Goal: Task Accomplishment & Management: Use online tool/utility

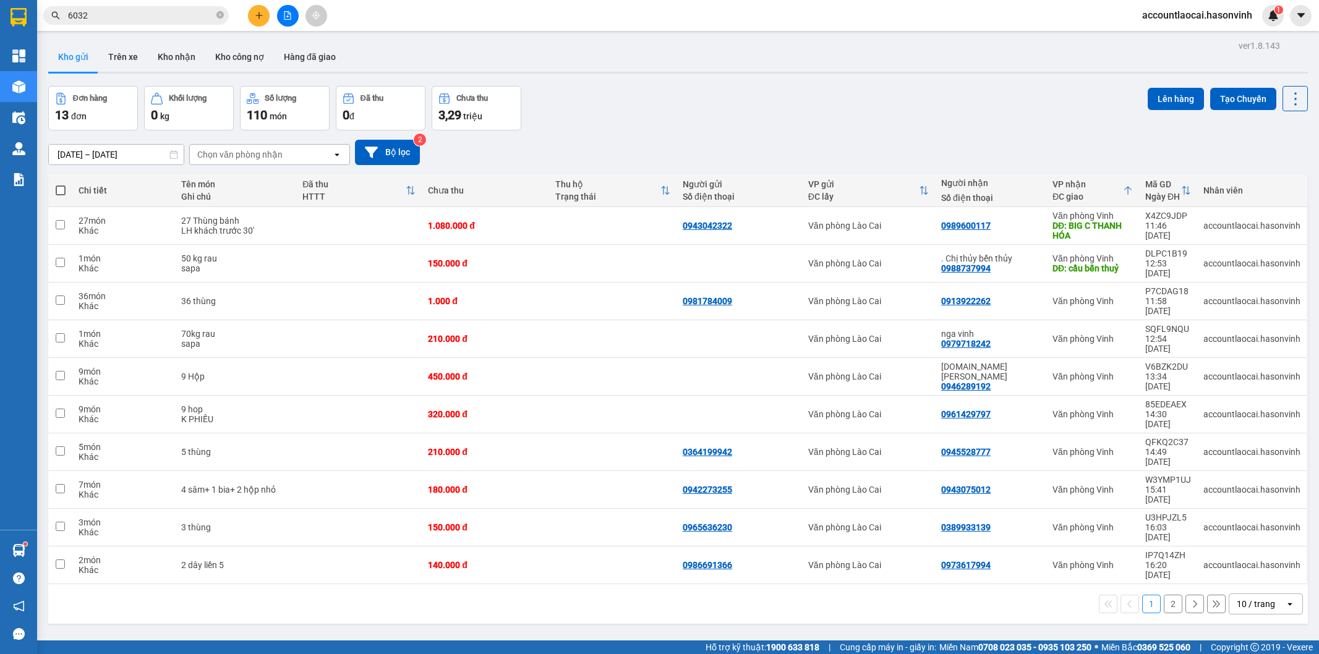
click at [283, 16] on icon "file-add" at bounding box center [287, 15] width 9 height 9
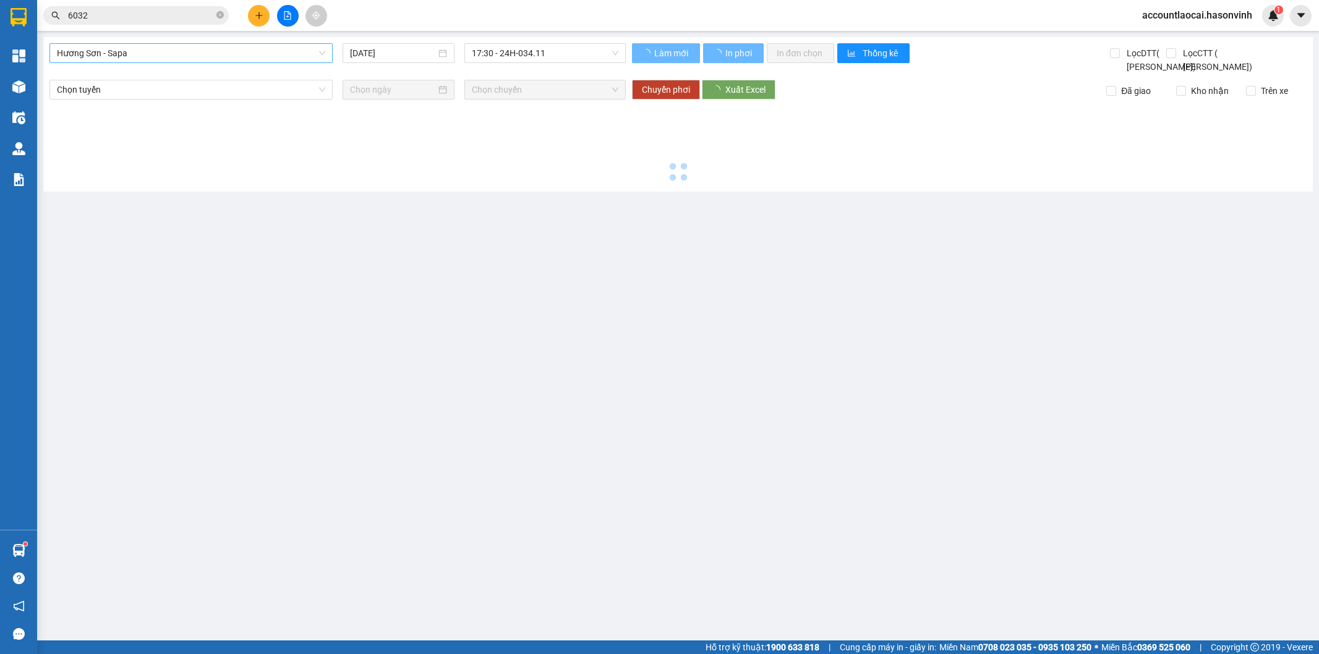
click at [176, 46] on span "Hương Sơn - Sapa" at bounding box center [191, 53] width 268 height 19
click at [132, 187] on div "Hà Tĩnh - Sapa" at bounding box center [190, 197] width 283 height 20
type input "[DATE]"
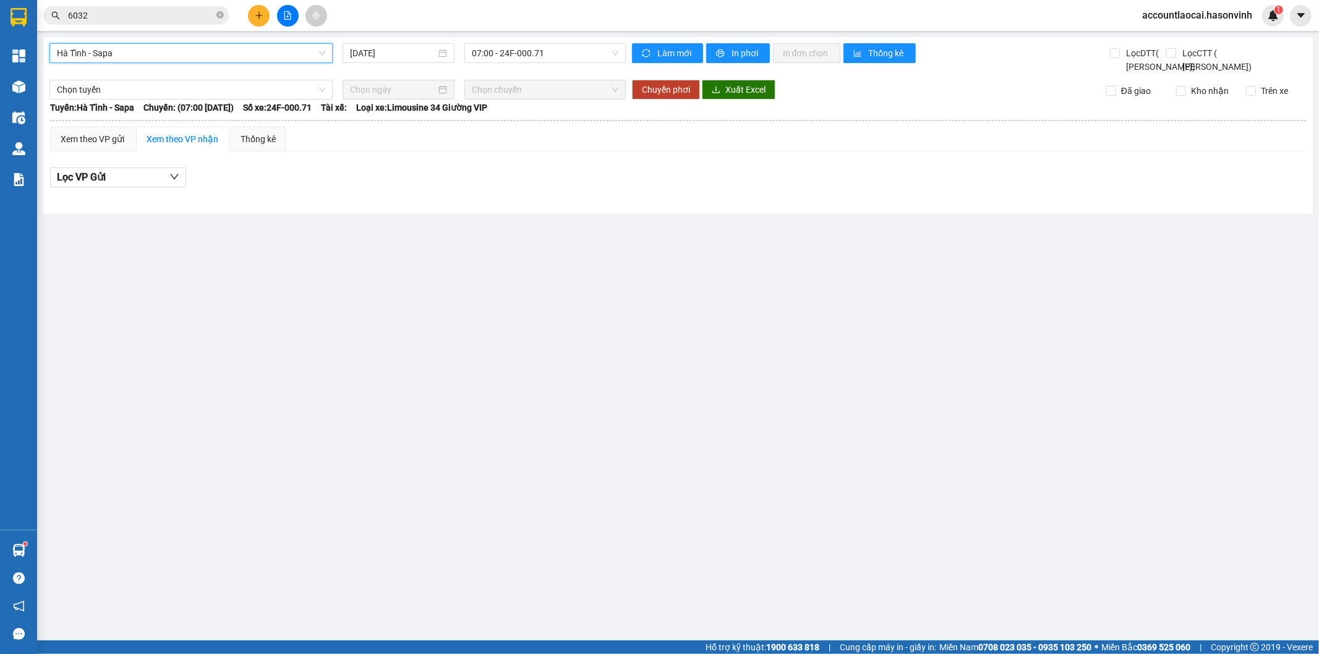
click at [174, 53] on span "Hà Tĩnh - Sapa" at bounding box center [191, 53] width 268 height 19
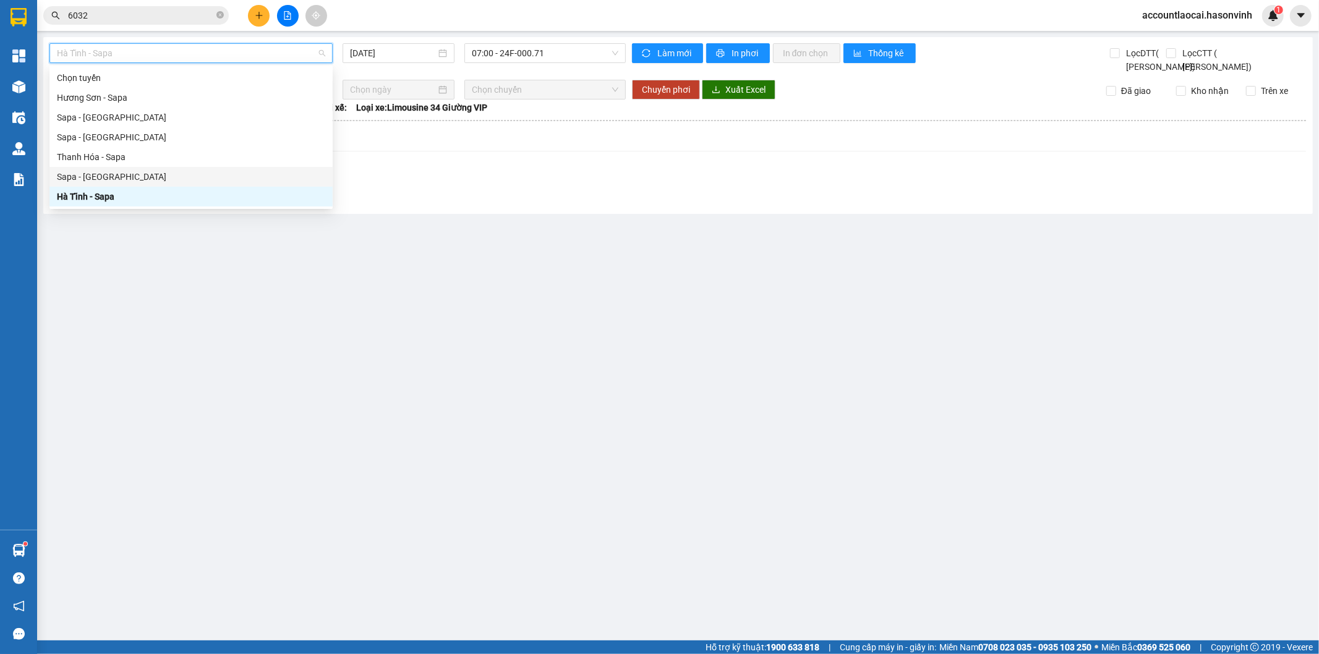
click at [107, 170] on div "Sapa - [GEOGRAPHIC_DATA]" at bounding box center [191, 177] width 268 height 14
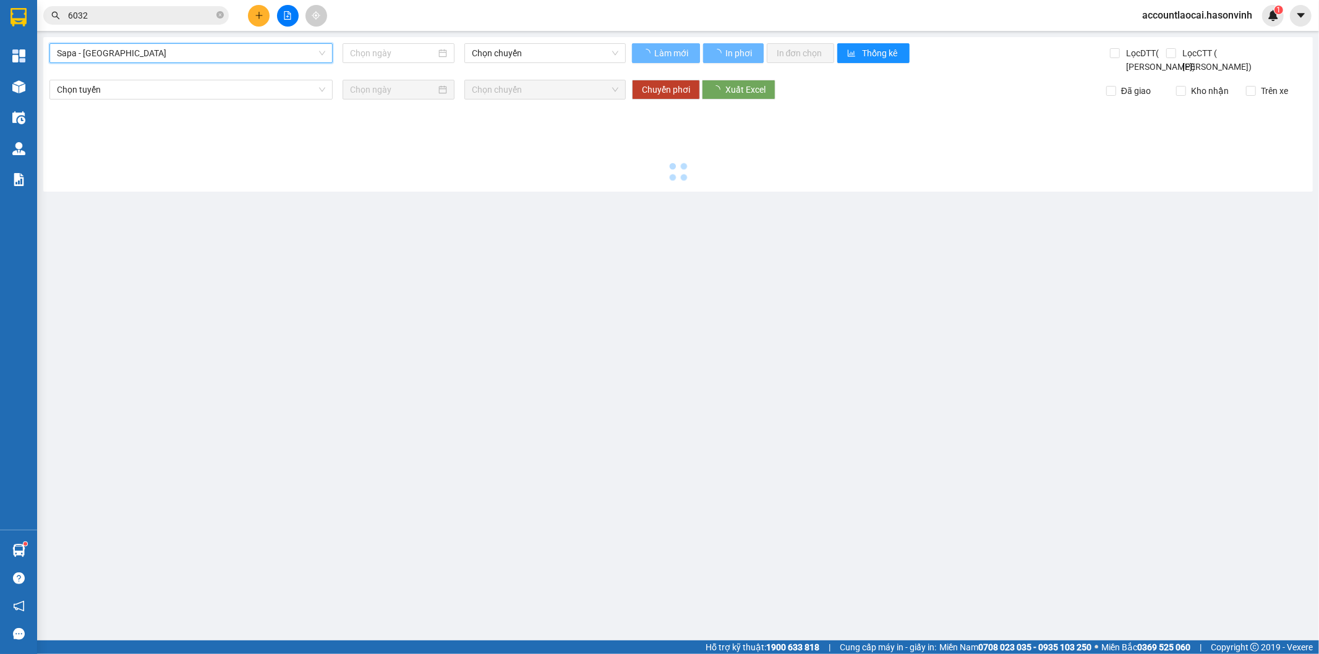
type input "[DATE]"
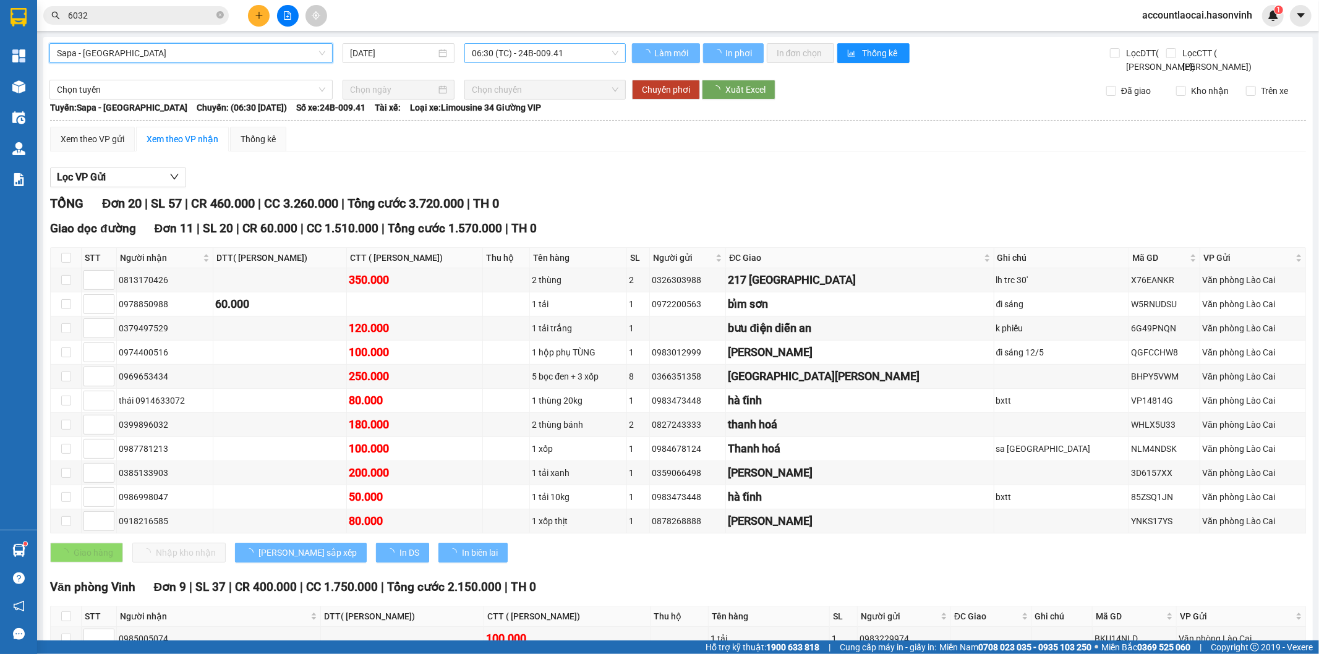
click at [512, 51] on span "06:30 (TC) - 24B-009.41" at bounding box center [545, 53] width 146 height 19
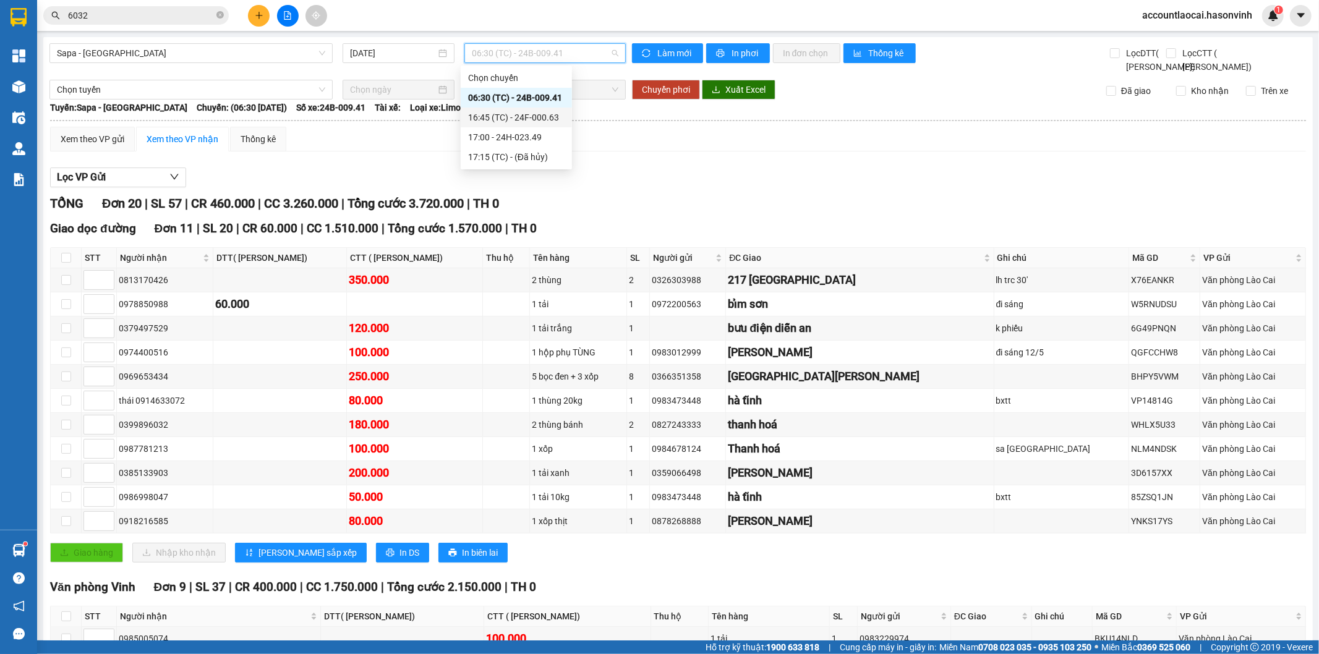
click at [549, 115] on div "16:45 (TC) - 24F-000.63" at bounding box center [516, 118] width 96 height 14
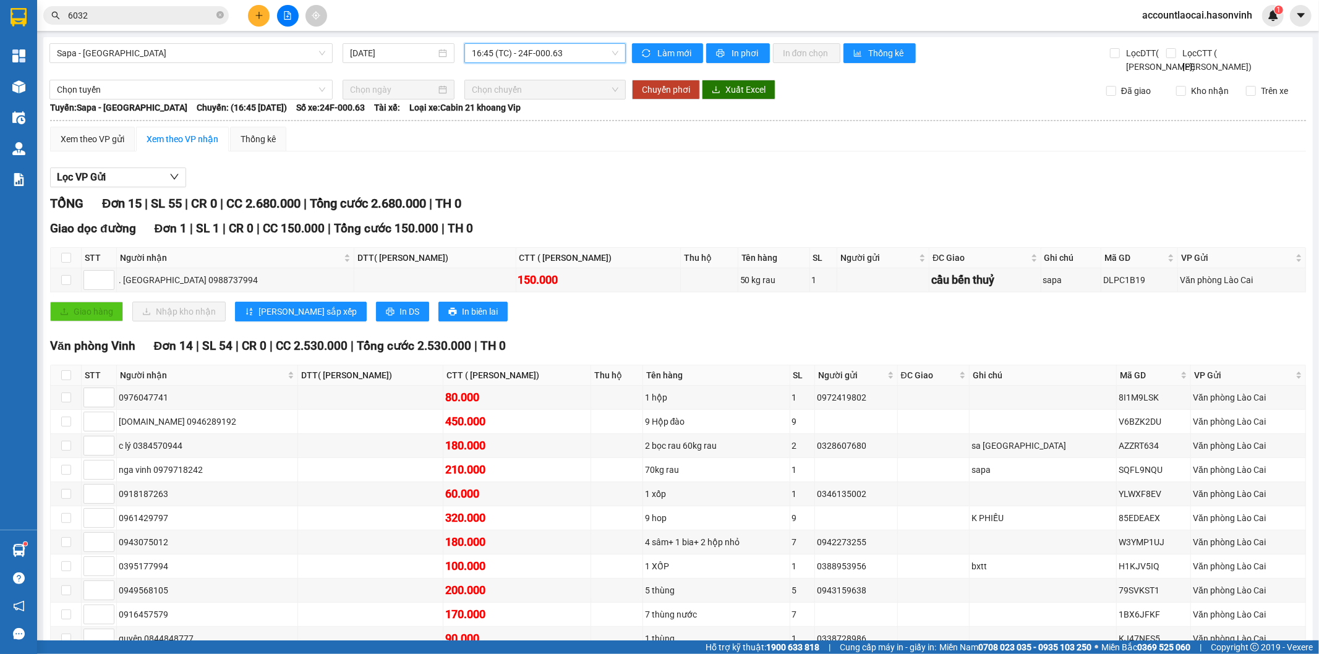
scroll to position [163, 0]
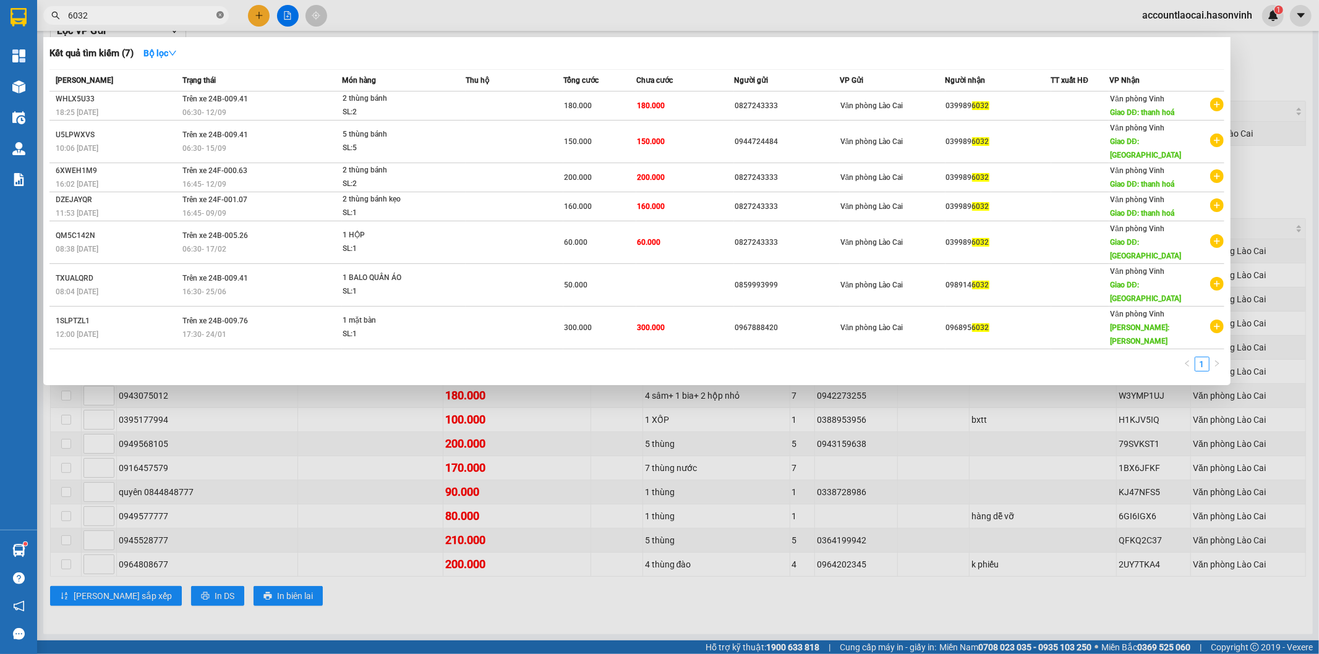
click at [220, 17] on icon "close-circle" at bounding box center [219, 14] width 7 height 7
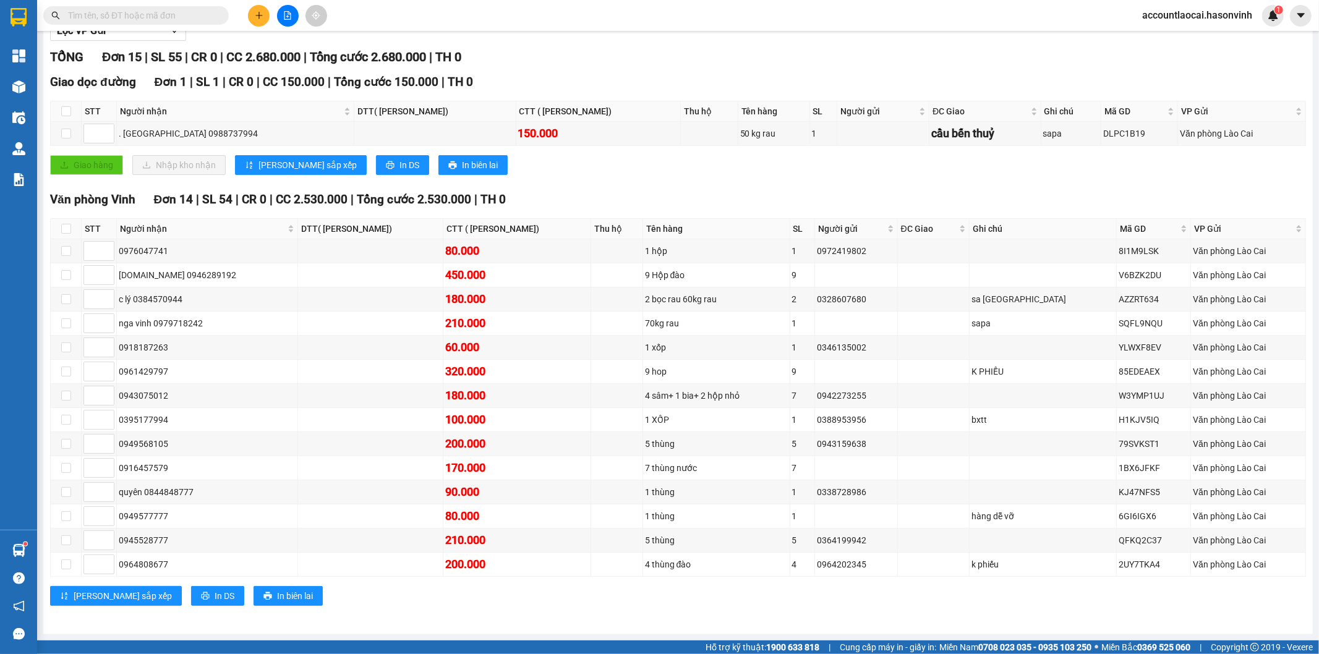
click at [190, 12] on input "text" at bounding box center [141, 16] width 146 height 14
drag, startPoint x: 174, startPoint y: 515, endPoint x: 114, endPoint y: 522, distance: 59.7
click at [114, 522] on tr "0949577777 80.000 1 thùng 1 hàng dễ vỡ 6GI6IGX6 Văn phòng Lào Cai" at bounding box center [678, 516] width 1255 height 24
copy tr "0949577777"
paste input "0949577777"
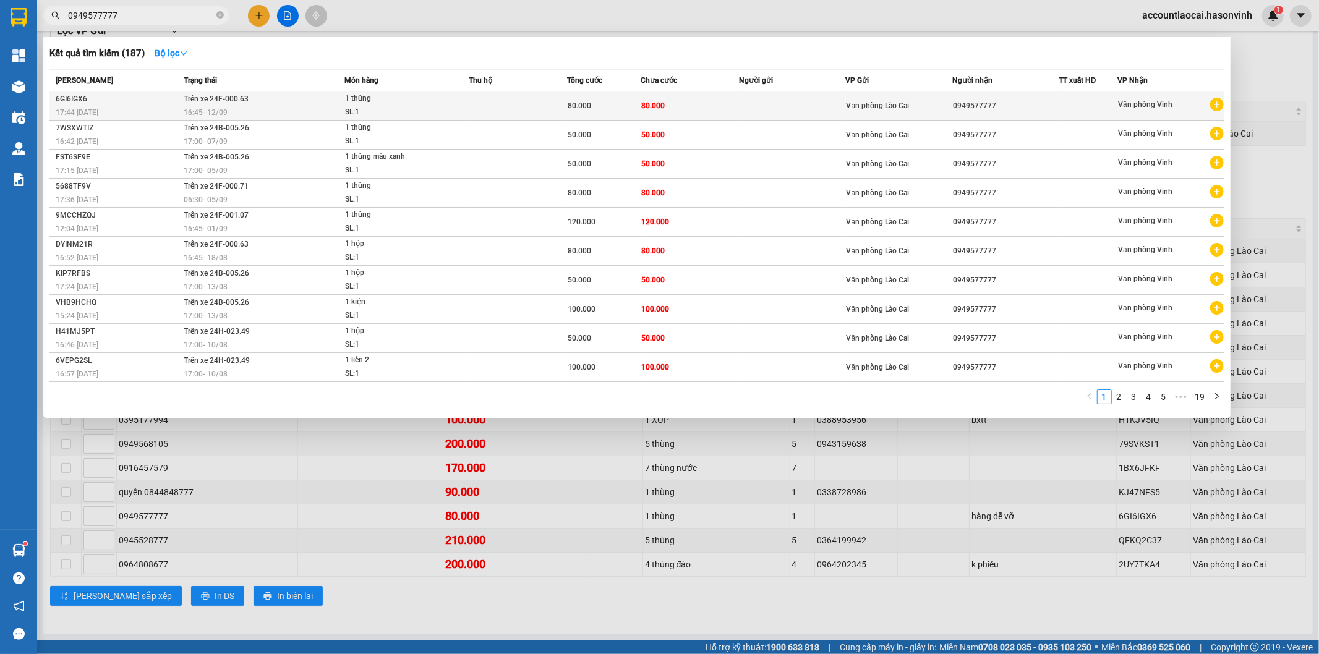
type input "0949577777"
click at [390, 113] on div "SL: 1" at bounding box center [391, 113] width 93 height 14
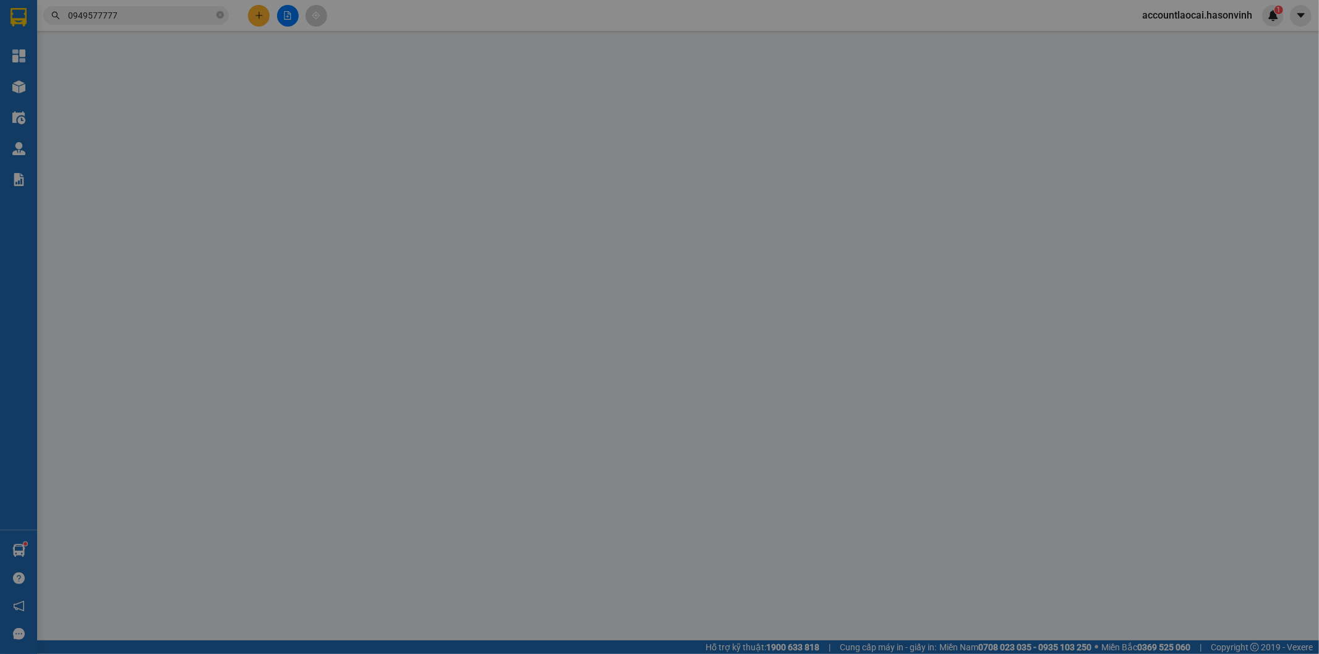
type input "0949577777"
type input "80.000"
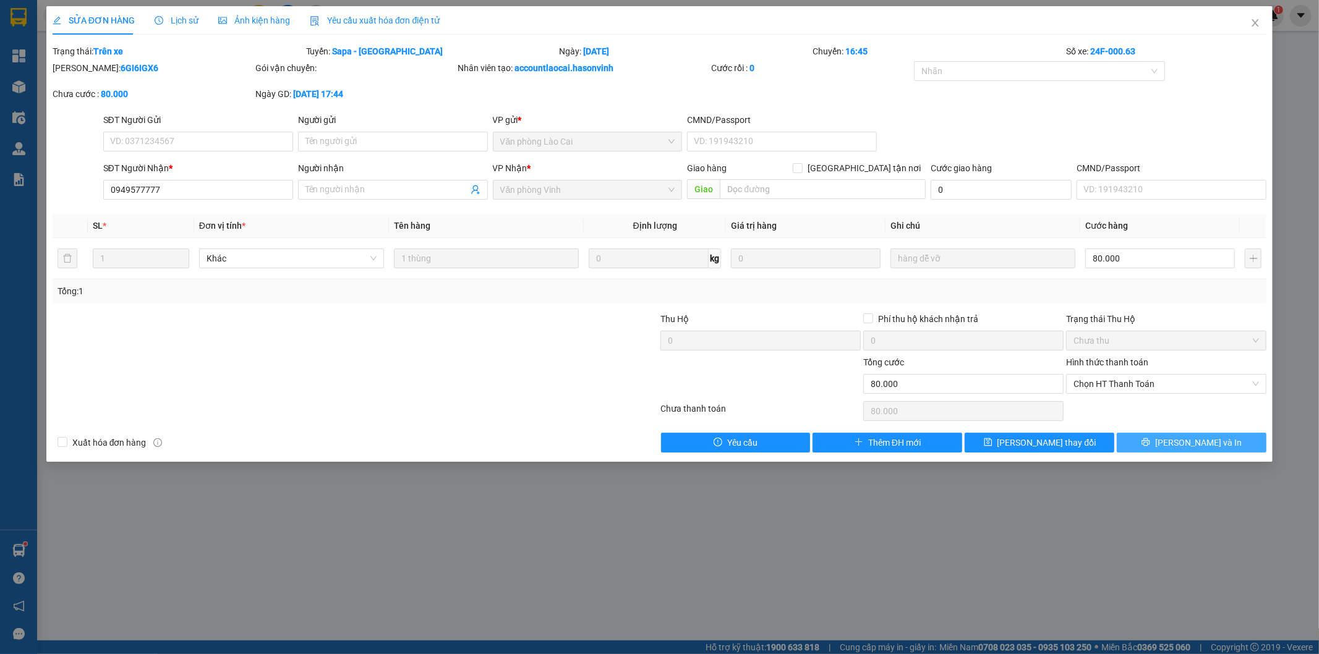
click at [1150, 444] on icon "printer" at bounding box center [1145, 442] width 9 height 9
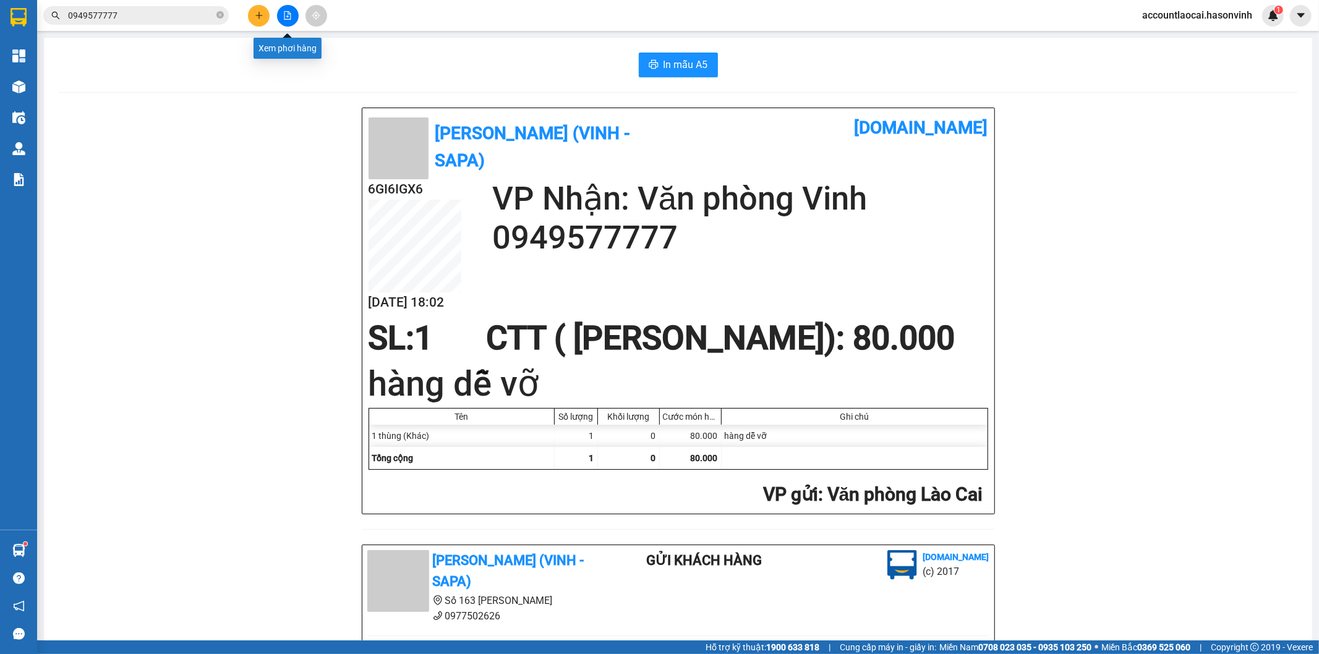
click at [278, 14] on button at bounding box center [288, 16] width 22 height 22
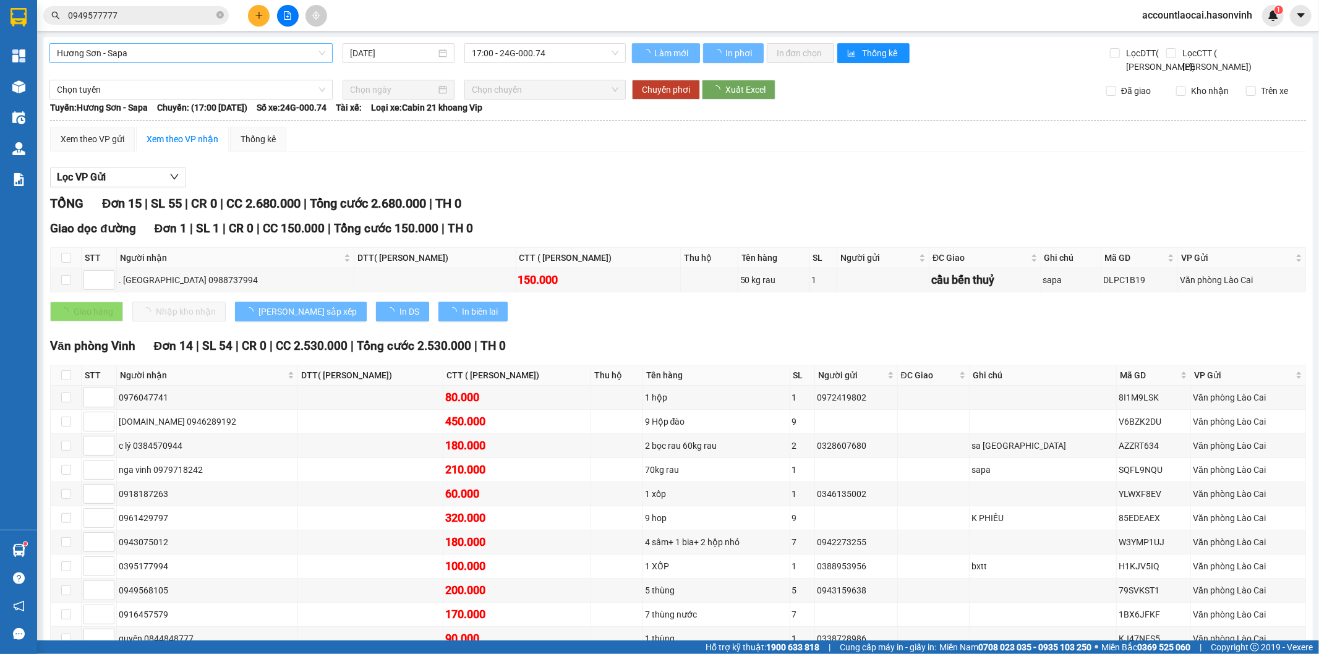
click at [195, 50] on span "Hương Sơn - Sapa" at bounding box center [191, 53] width 268 height 19
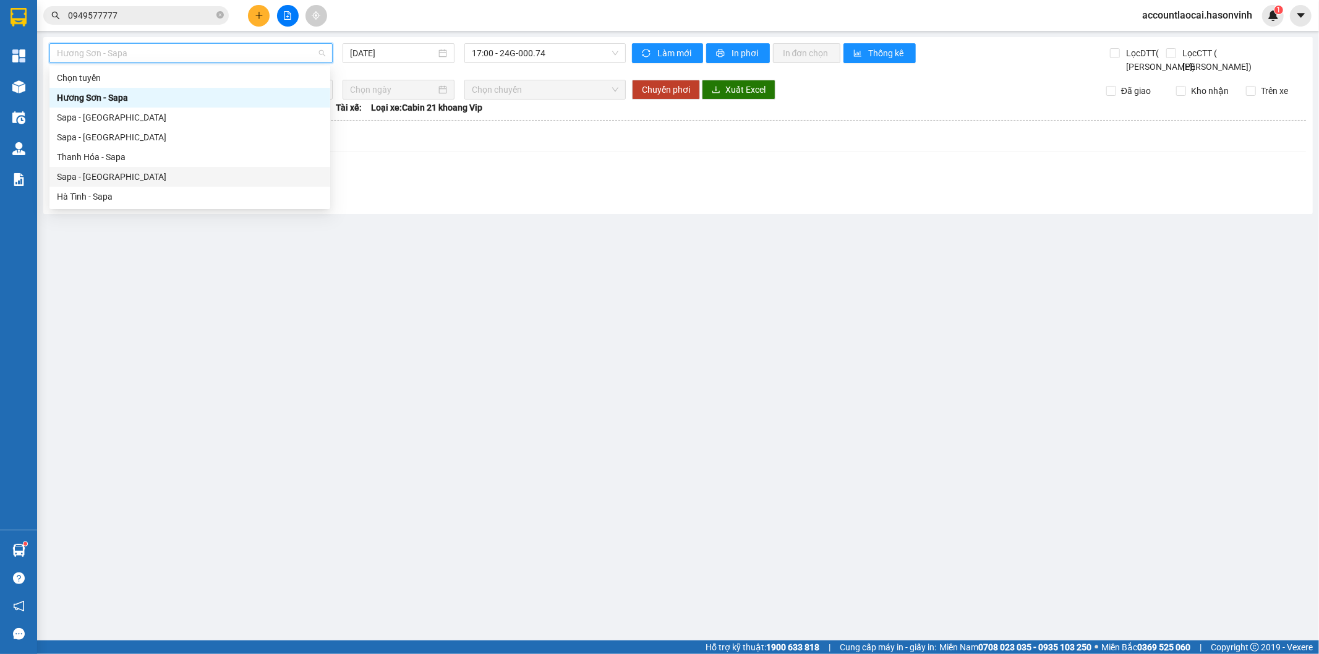
click at [131, 180] on div "Sapa - [GEOGRAPHIC_DATA]" at bounding box center [190, 177] width 266 height 14
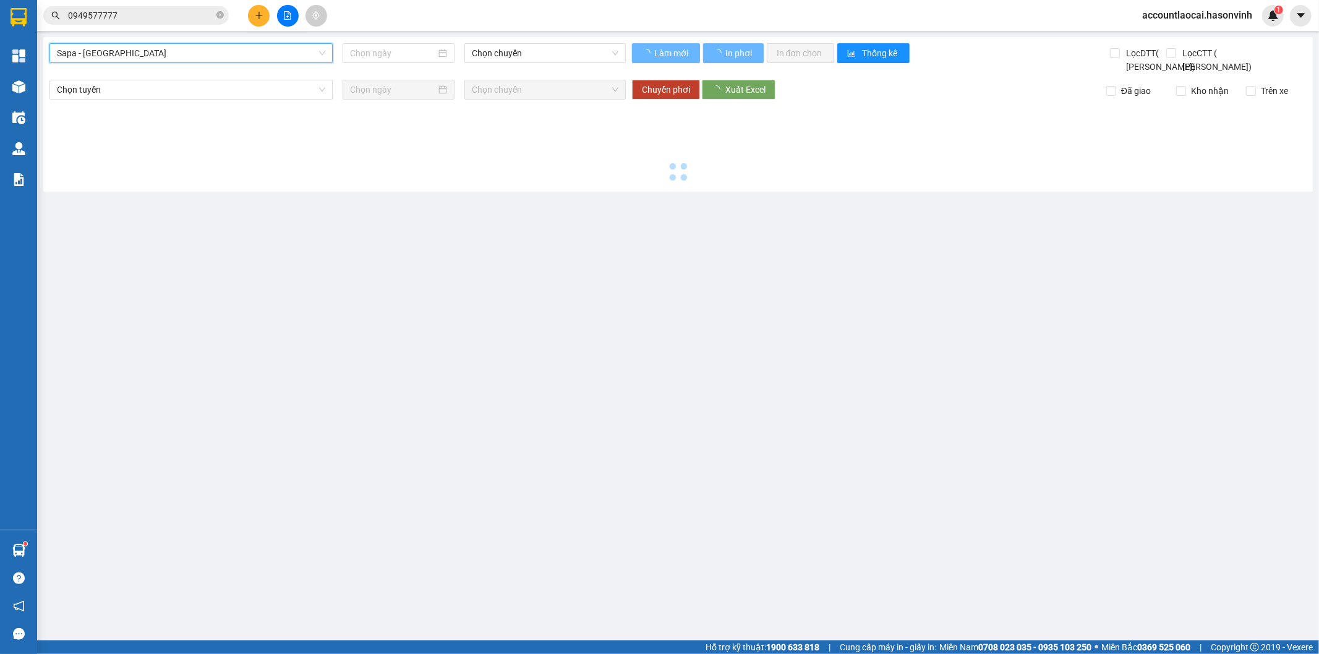
type input "[DATE]"
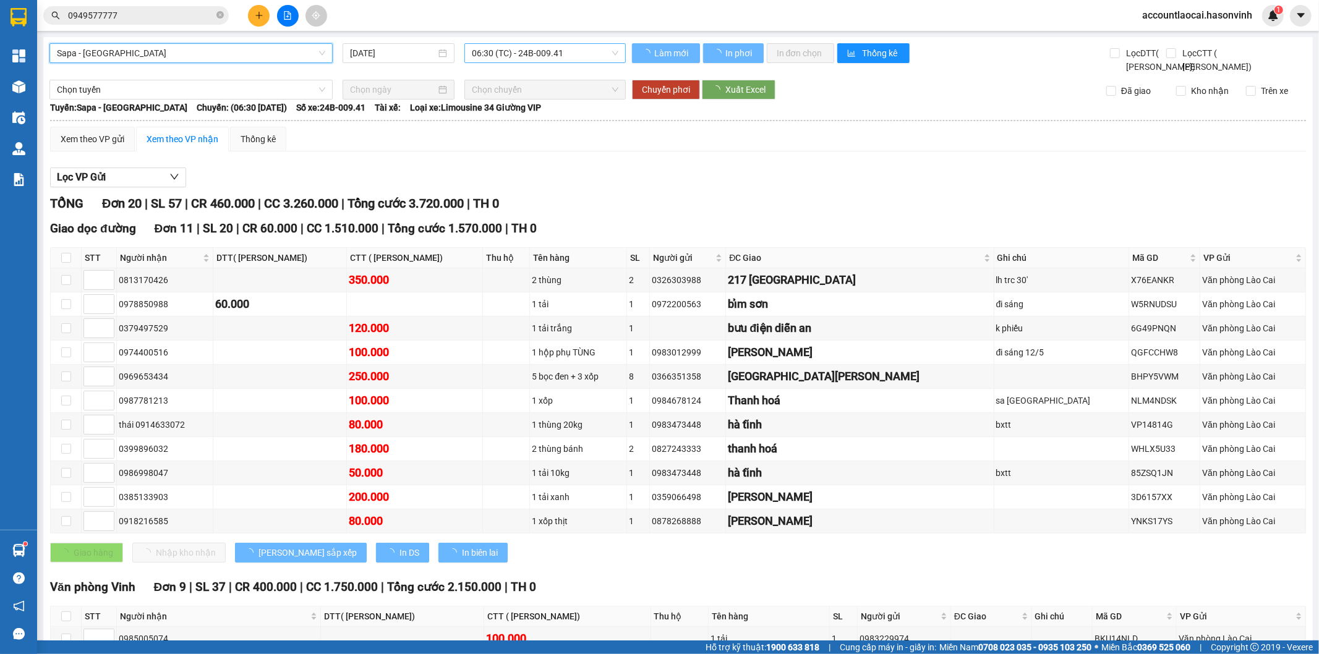
click at [499, 53] on span "06:30 (TC) - 24B-009.41" at bounding box center [545, 53] width 146 height 19
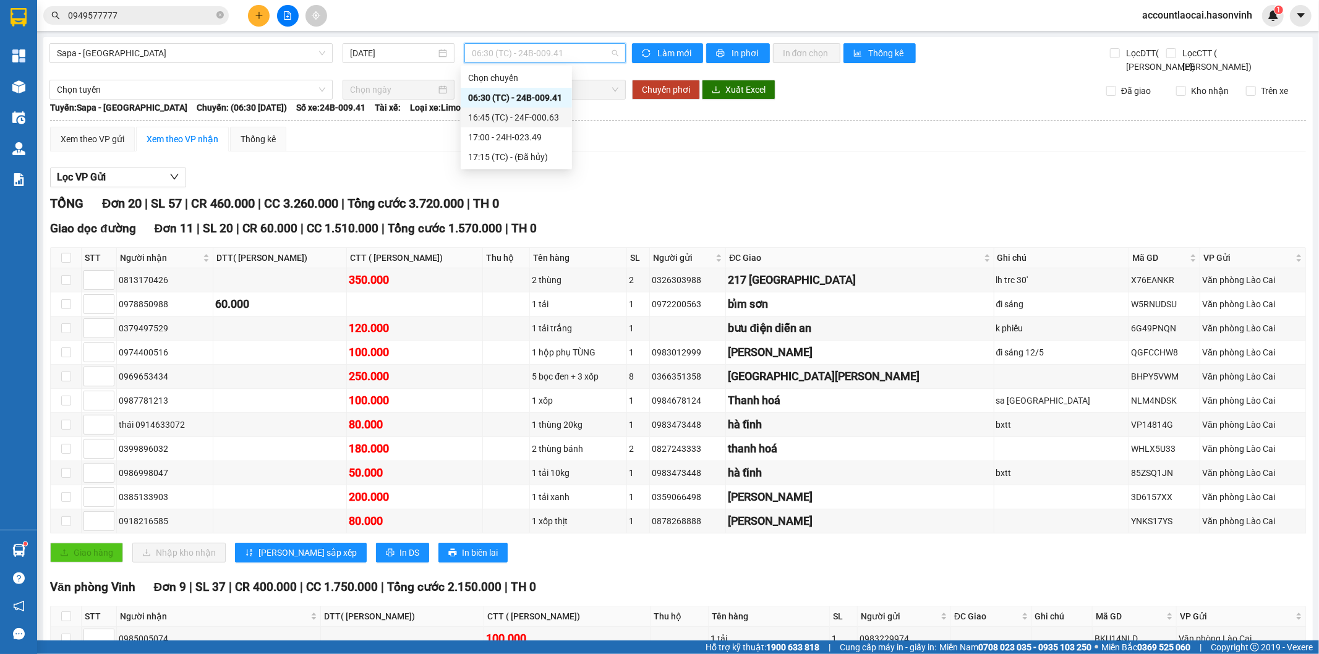
click at [515, 122] on div "16:45 (TC) - 24F-000.63" at bounding box center [516, 118] width 96 height 14
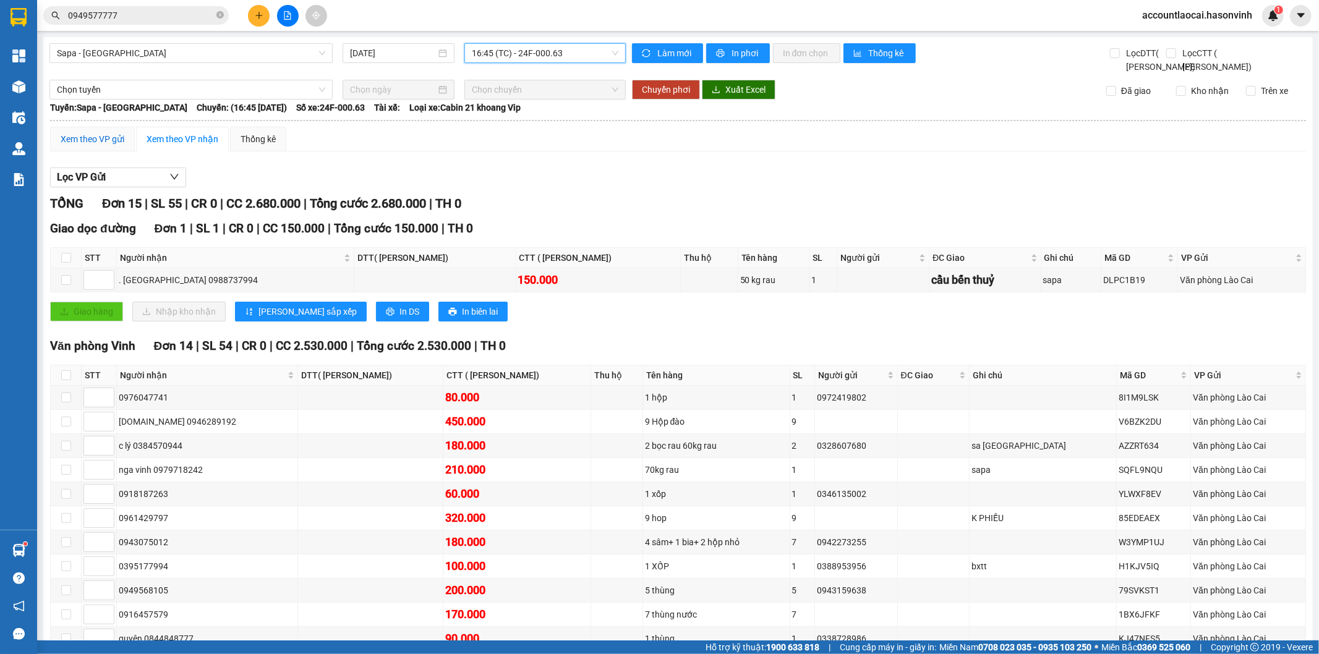
click at [113, 146] on div "Xem theo VP gửi" at bounding box center [93, 139] width 64 height 14
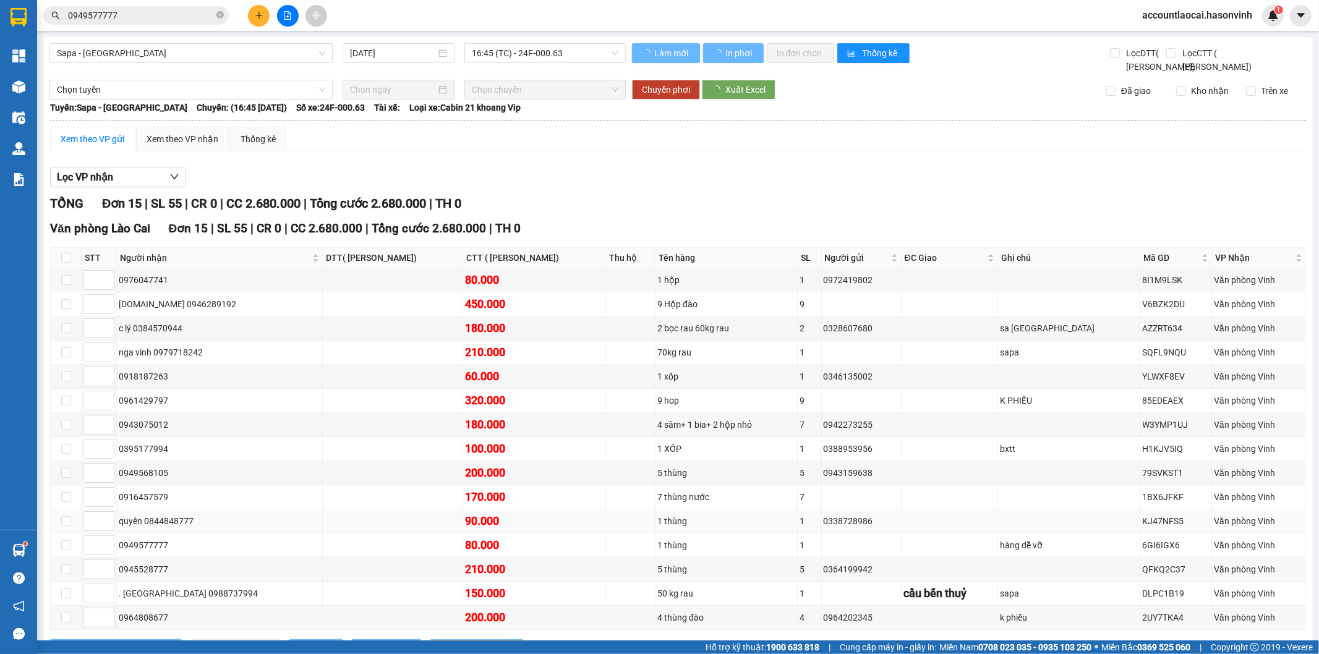
scroll to position [70, 0]
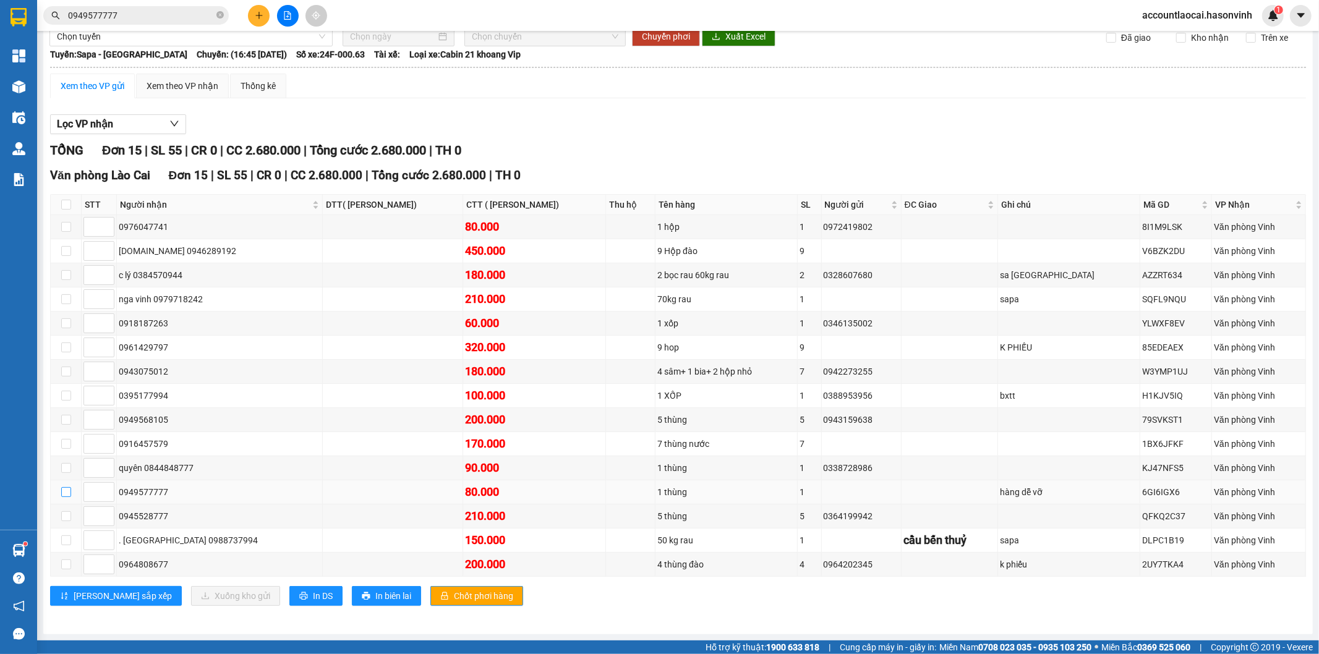
click at [67, 491] on input "checkbox" at bounding box center [66, 492] width 10 height 10
checkbox input "true"
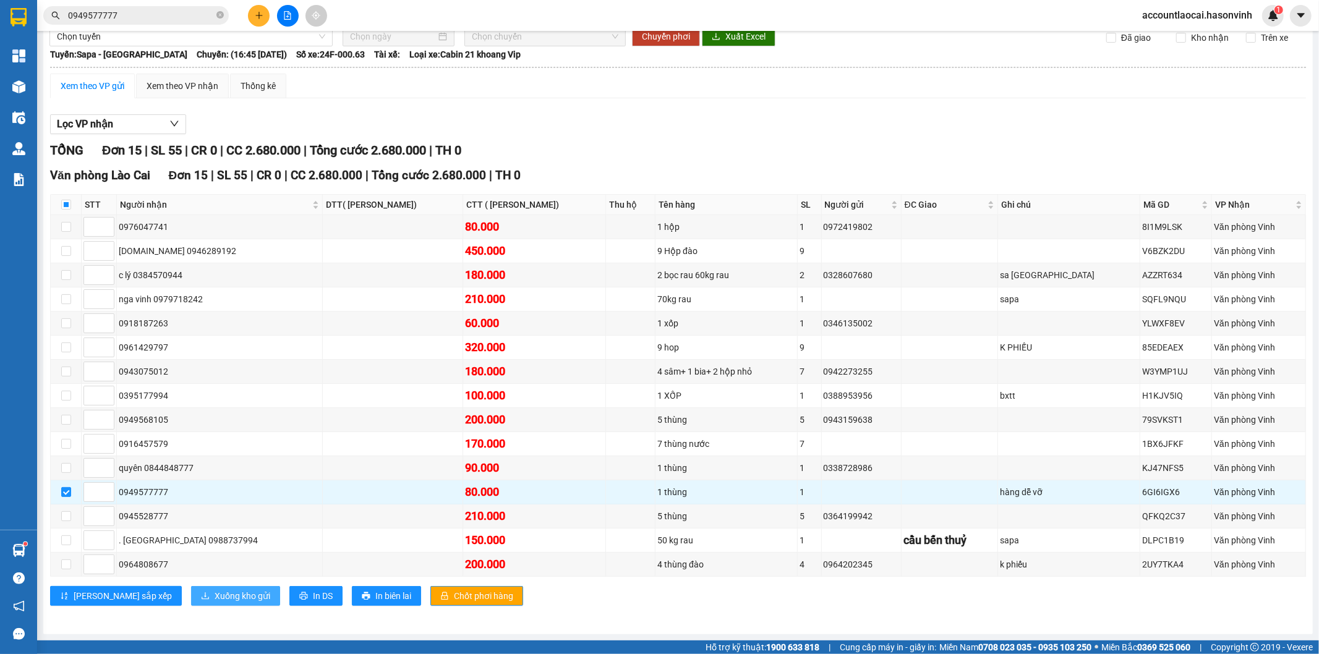
click at [215, 592] on span "Xuống kho gửi" at bounding box center [243, 596] width 56 height 14
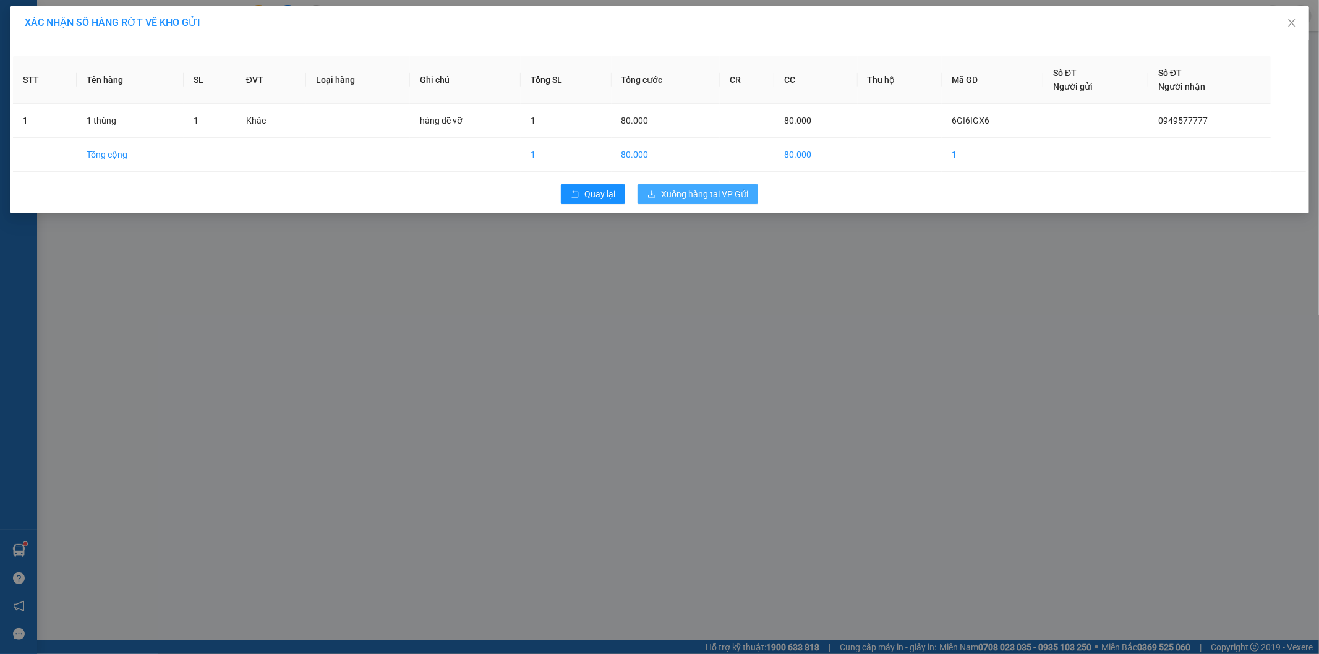
click at [677, 189] on span "Xuống hàng tại VP Gửi" at bounding box center [704, 194] width 87 height 14
